Goal: Task Accomplishment & Management: Manage account settings

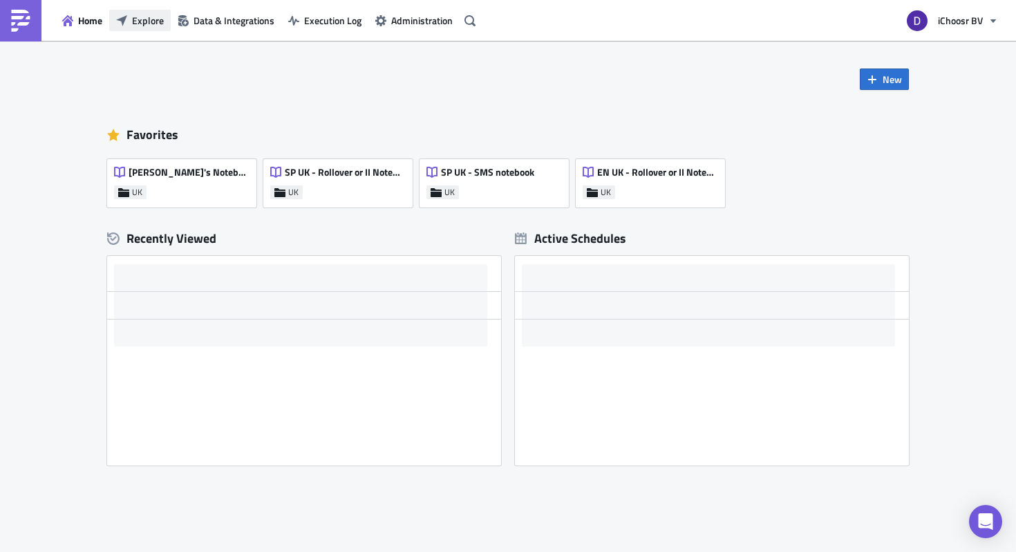
click at [142, 17] on span "Explore" at bounding box center [148, 20] width 32 height 15
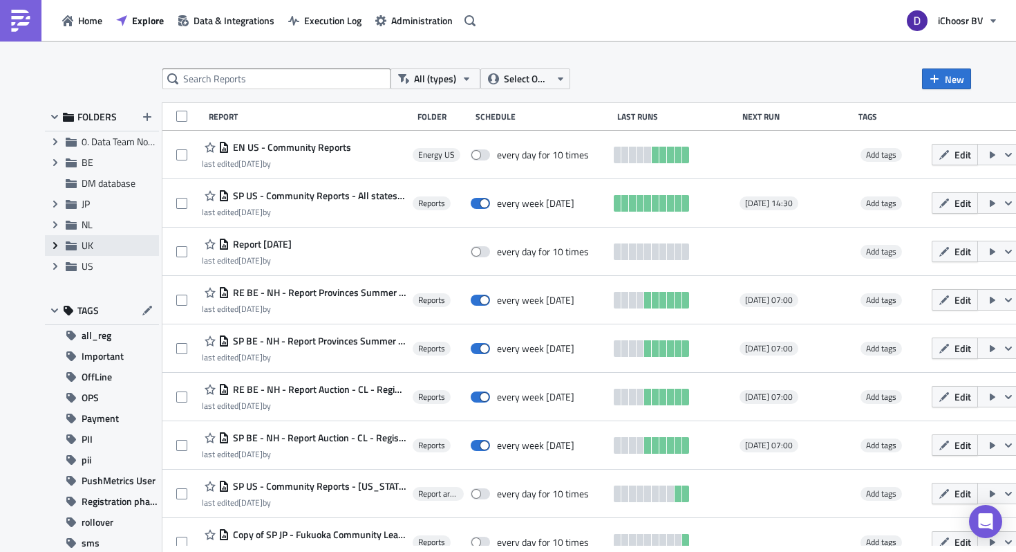
click at [55, 241] on icon "Expand group" at bounding box center [55, 245] width 11 height 11
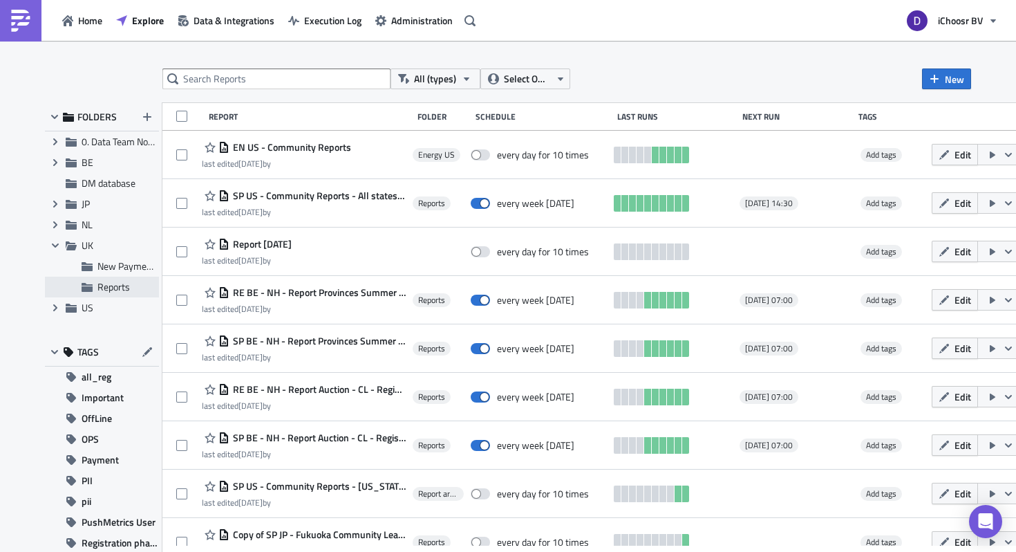
click at [95, 283] on div "Reports" at bounding box center [102, 287] width 114 height 21
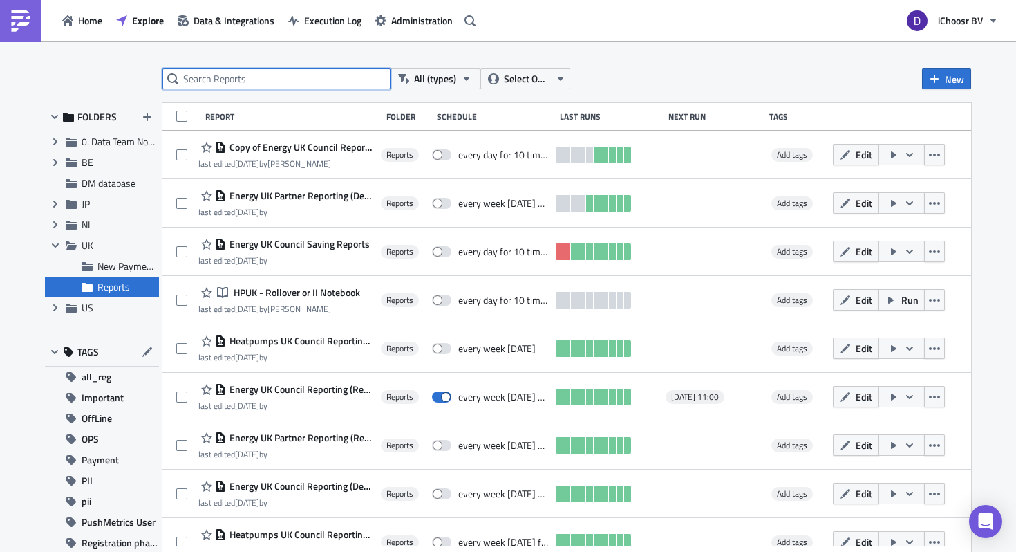
click at [252, 71] on input "text" at bounding box center [276, 78] width 228 height 21
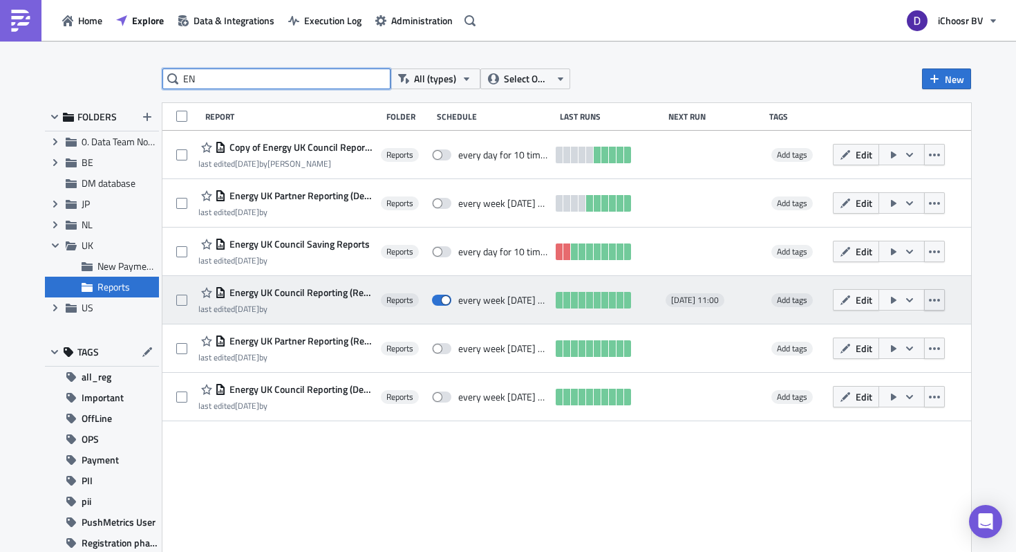
type input "EN"
click at [940, 303] on icon "button" at bounding box center [934, 300] width 11 height 11
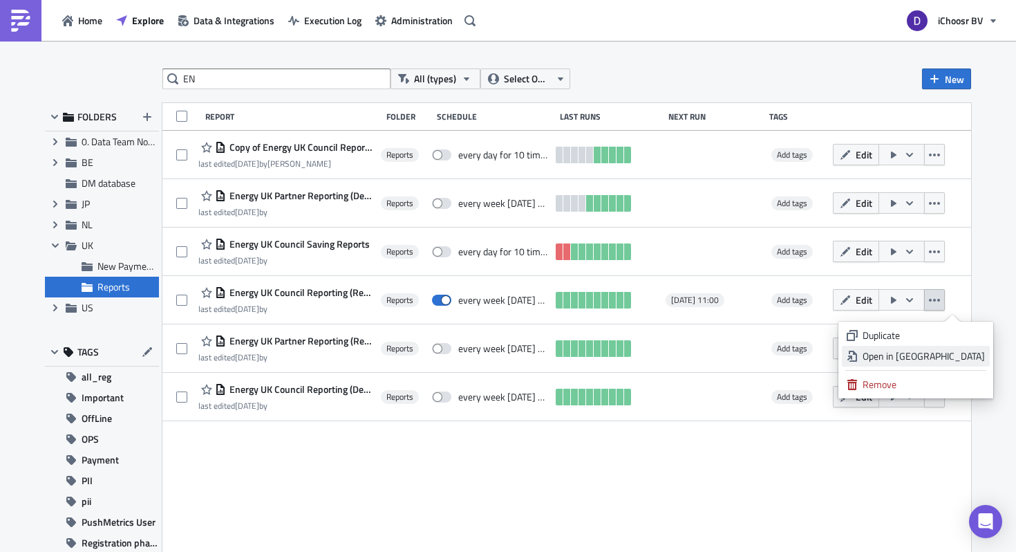
click at [915, 355] on div "Open in New Tab" at bounding box center [924, 356] width 122 height 14
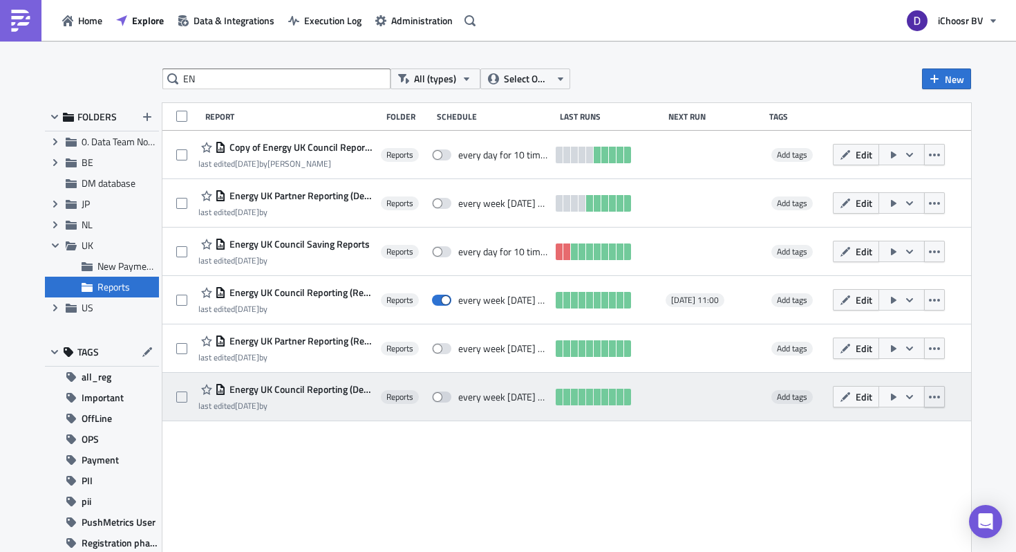
click at [945, 400] on button "button" at bounding box center [934, 396] width 21 height 21
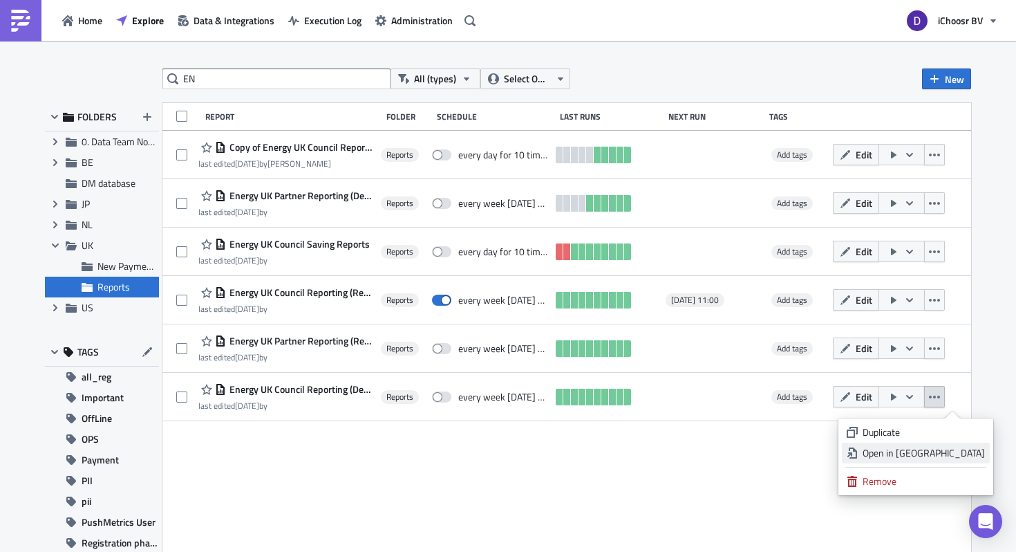
click at [902, 451] on div "Open in New Tab" at bounding box center [924, 453] width 122 height 14
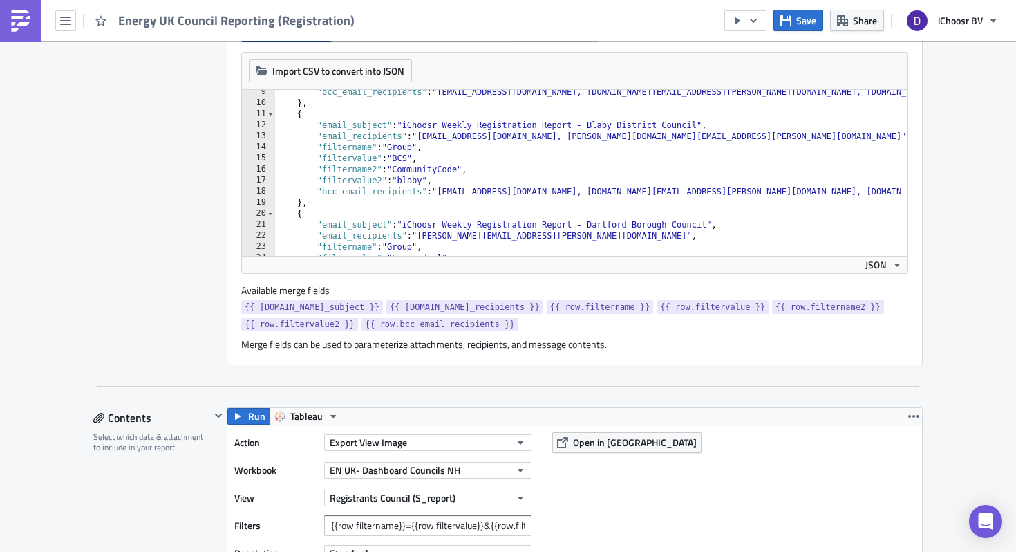
scroll to position [430, 0]
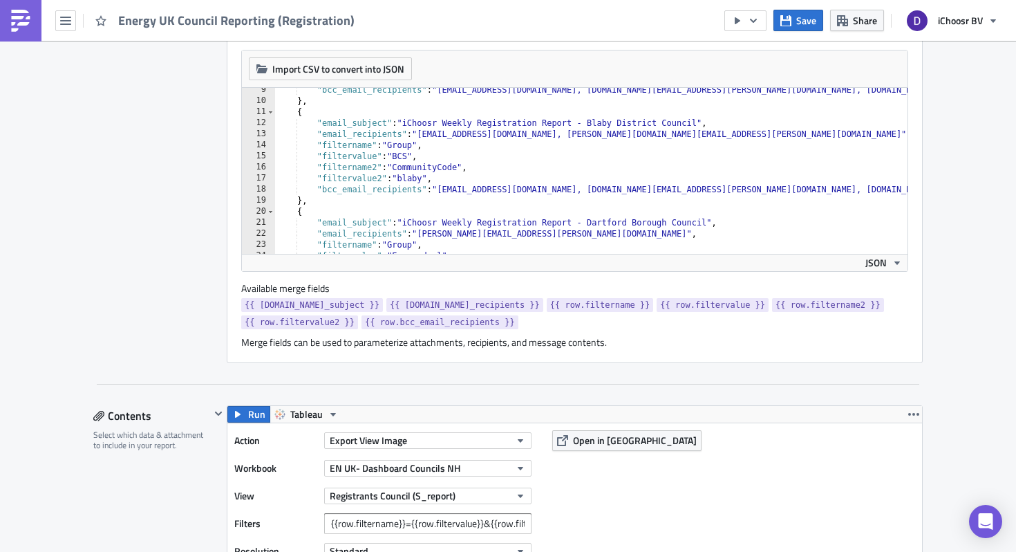
type textarea ""filtername2": "CommunityCode","
click at [499, 171] on div ""bcc_email_recipients" : "layla@ichoosr.com, rhiannon.kallio@ichoosr.com, chris…" at bounding box center [781, 178] width 1012 height 188
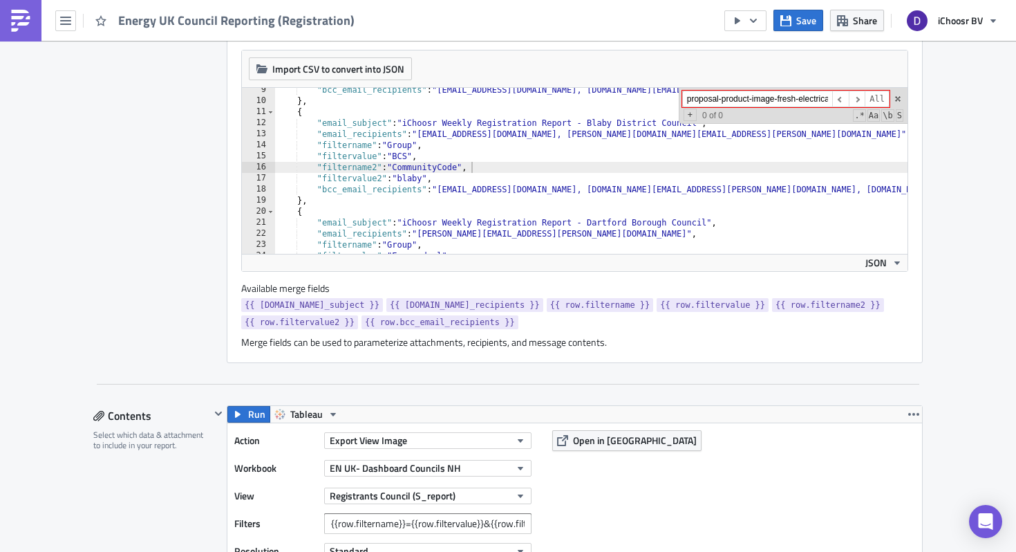
scroll to position [0, 39]
type input "proposal-product-image-fresh-electrical-solutions"
click at [727, 106] on input "proposal-product-image-fresh-electrical-solutions" at bounding box center [757, 99] width 150 height 17
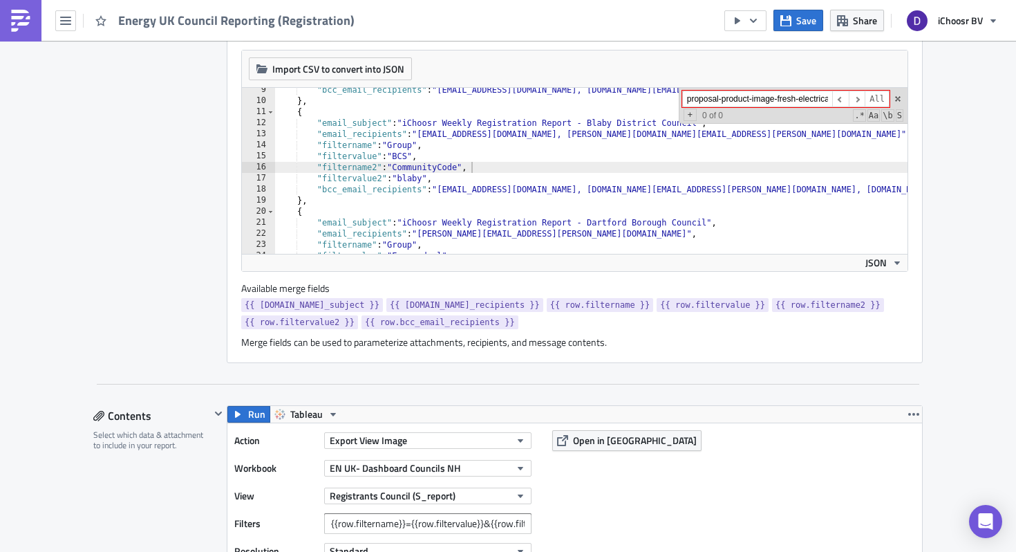
click at [727, 106] on input "proposal-product-image-fresh-electrical-solutions" at bounding box center [757, 99] width 150 height 17
paste input "[PERSON_NAME][EMAIL_ADDRESS][DOMAIN_NAME]"
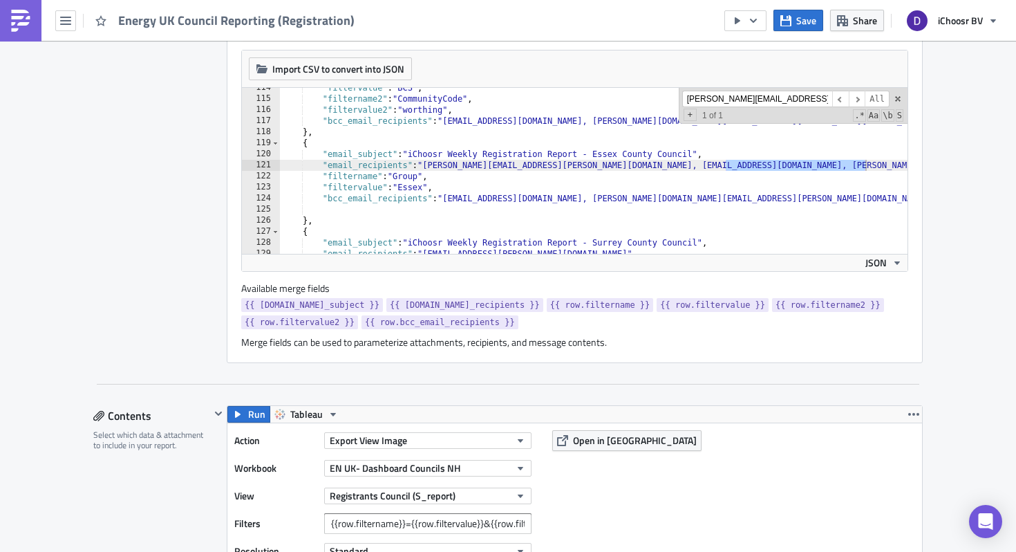
type input "[PERSON_NAME][EMAIL_ADDRESS][DOMAIN_NAME]"
type textarea ""email_recipients": "[PERSON_NAME][EMAIL_ADDRESS][PERSON_NAME][DOMAIN_NAME], [E…"
click at [797, 100] on input "[PERSON_NAME][EMAIL_ADDRESS][DOMAIN_NAME]" at bounding box center [757, 99] width 150 height 17
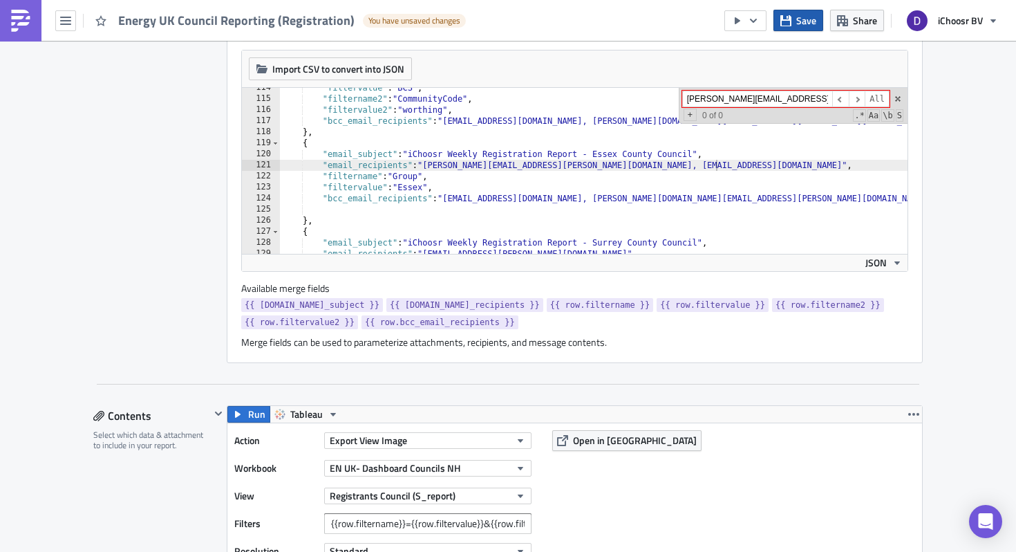
click at [780, 21] on button "Save" at bounding box center [799, 20] width 50 height 21
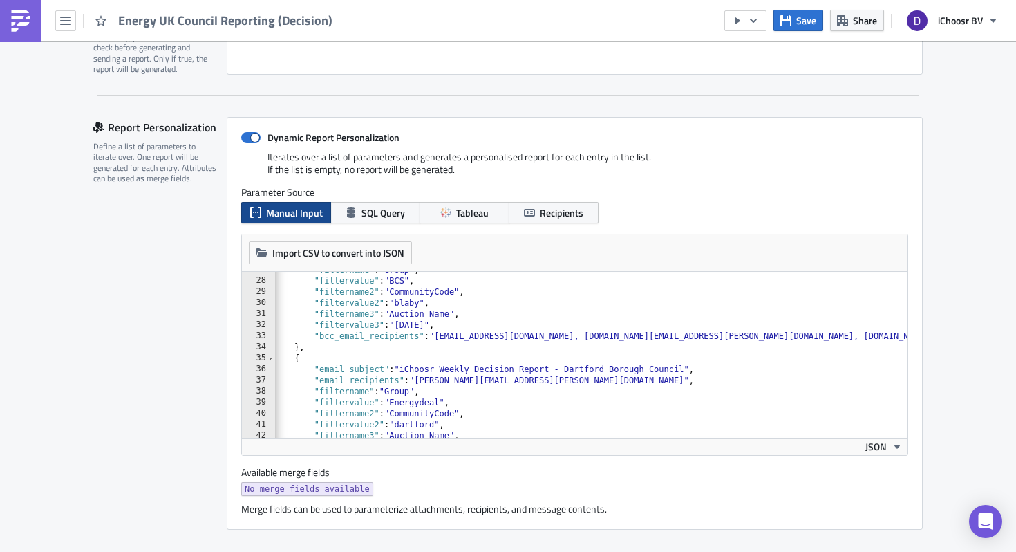
scroll to position [295, 0]
type textarea ""filtername3": "Auction Name","
click at [540, 316] on div ""filtername" : "Group" , "filtervalue" : "BCS" , "filtername2" : "CommunityCode…" at bounding box center [765, 358] width 987 height 188
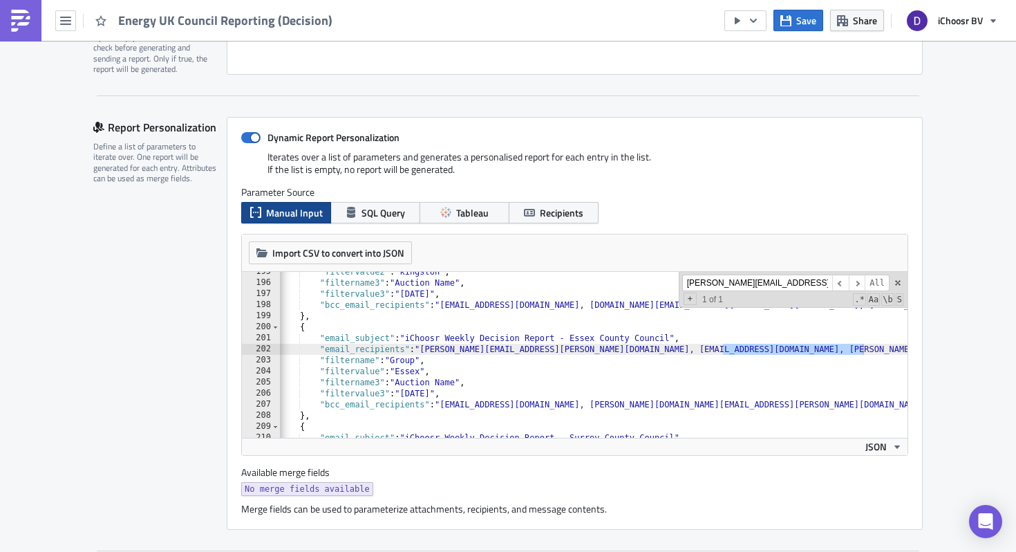
scroll to position [2152, 0]
type input "[PERSON_NAME][EMAIL_ADDRESS][DOMAIN_NAME]"
click at [861, 348] on div ""filtervalue2" : "kingston" , "filtername3" : "Auction Name" , "filtervalue3" :…" at bounding box center [770, 360] width 987 height 188
drag, startPoint x: 860, startPoint y: 348, endPoint x: 725, endPoint y: 351, distance: 134.9
click at [725, 351] on div ""filtervalue2" : "kingston" , "filtername3" : "Auction Name" , "filtervalue3" :…" at bounding box center [770, 360] width 987 height 188
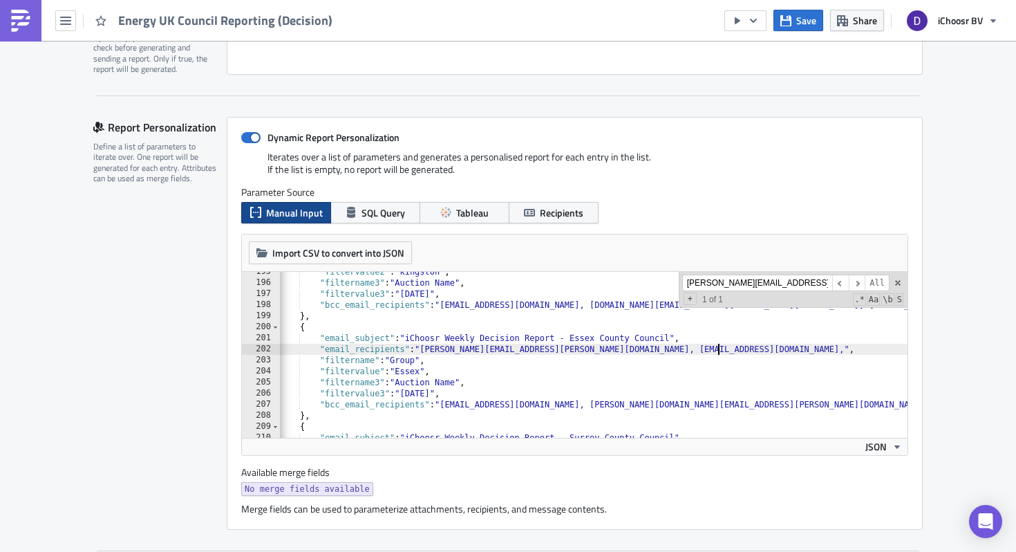
type textarea ""email_recipients": "[PERSON_NAME][EMAIL_ADDRESS][PERSON_NAME][DOMAIN_NAME], [E…"
click at [778, 286] on input "[PERSON_NAME][EMAIL_ADDRESS][DOMAIN_NAME]" at bounding box center [757, 283] width 150 height 17
click at [899, 281] on span at bounding box center [898, 283] width 10 height 10
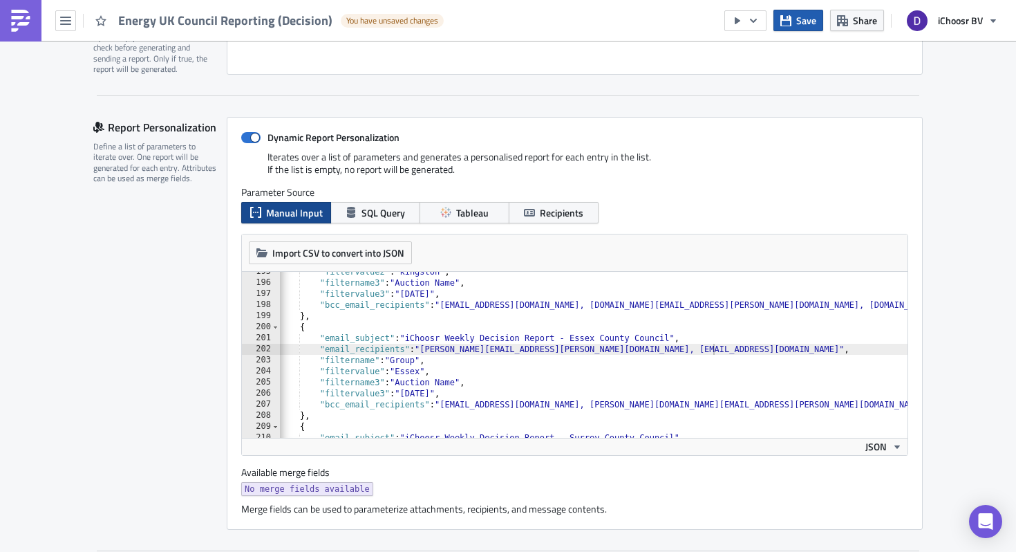
click at [794, 19] on button "Save" at bounding box center [799, 20] width 50 height 21
